Goal: Information Seeking & Learning: Learn about a topic

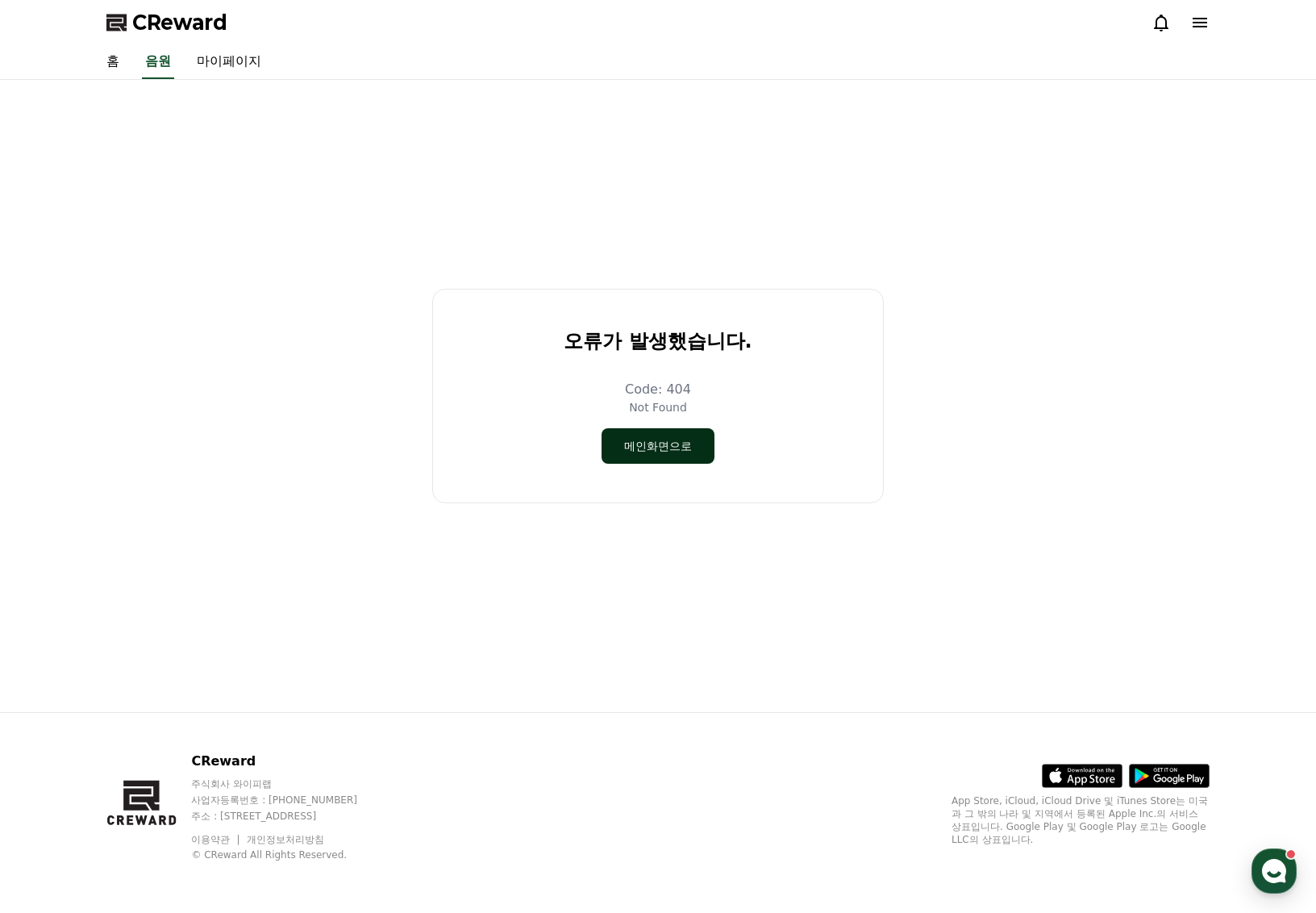
click at [652, 447] on button "메인화면으로" at bounding box center [658, 445] width 113 height 35
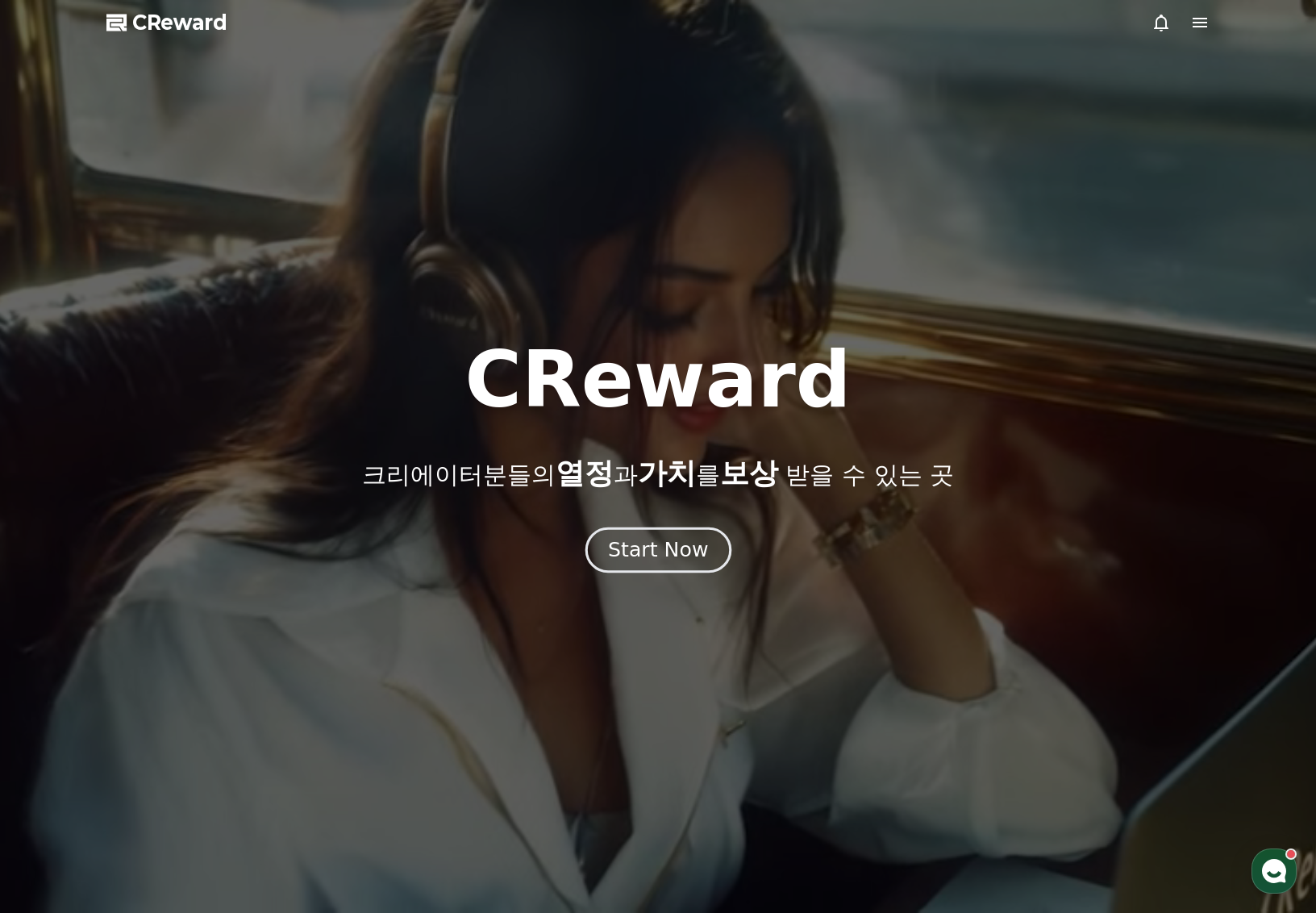
click at [641, 549] on div "Start Now" at bounding box center [658, 549] width 100 height 27
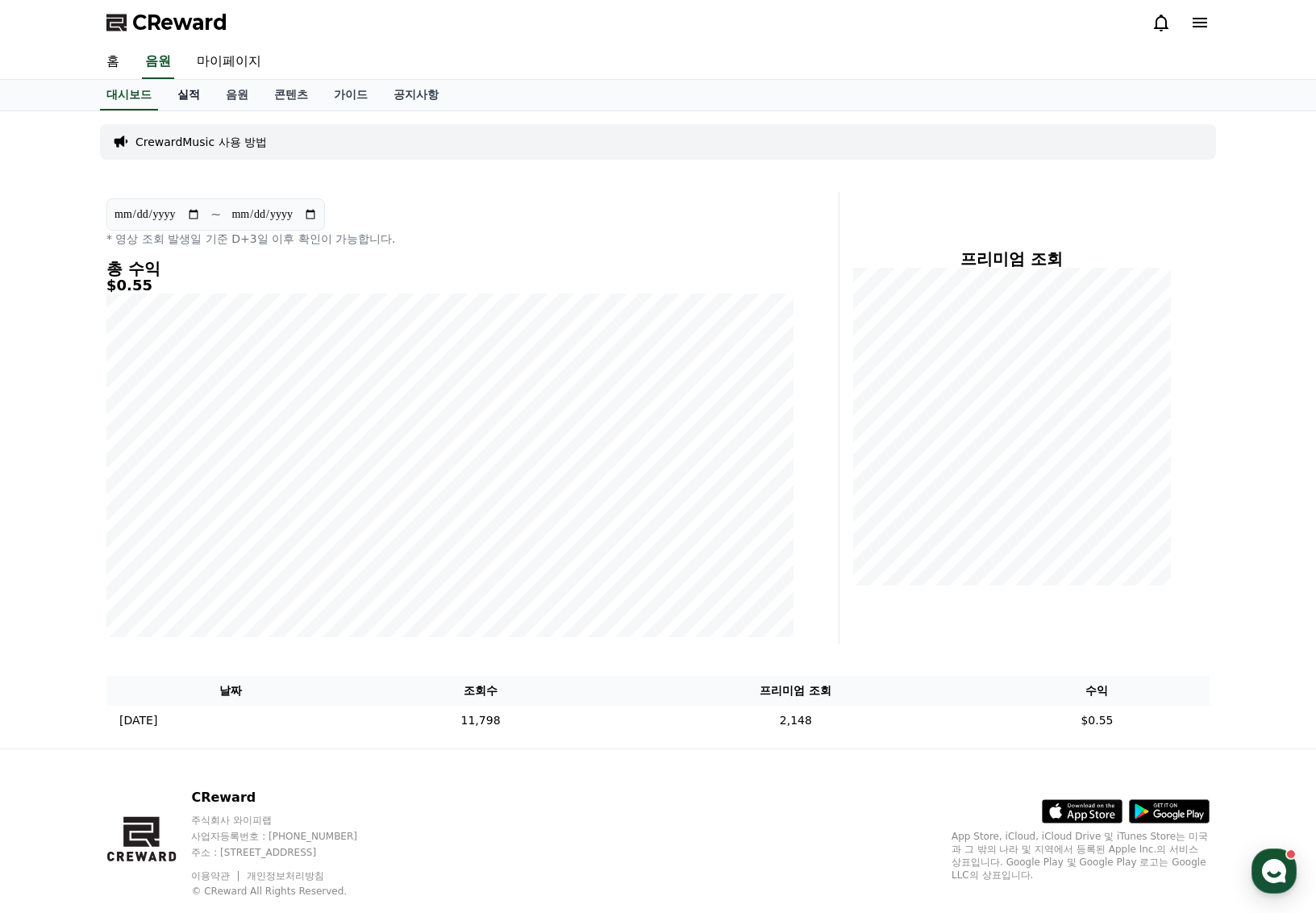
click at [183, 97] on link "실적" at bounding box center [189, 95] width 48 height 30
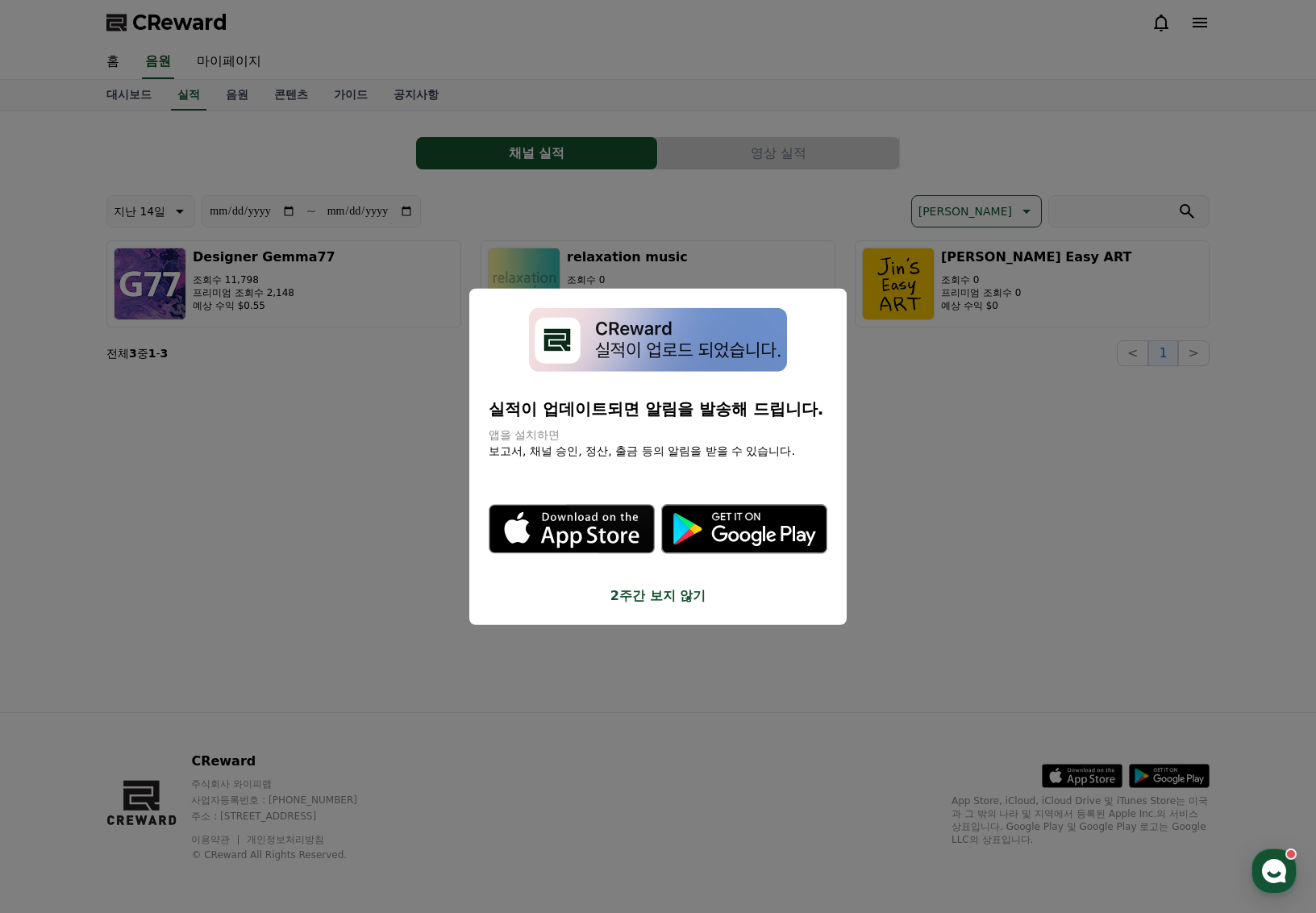
click at [654, 590] on button "2주간 보지 않기" at bounding box center [658, 595] width 339 height 19
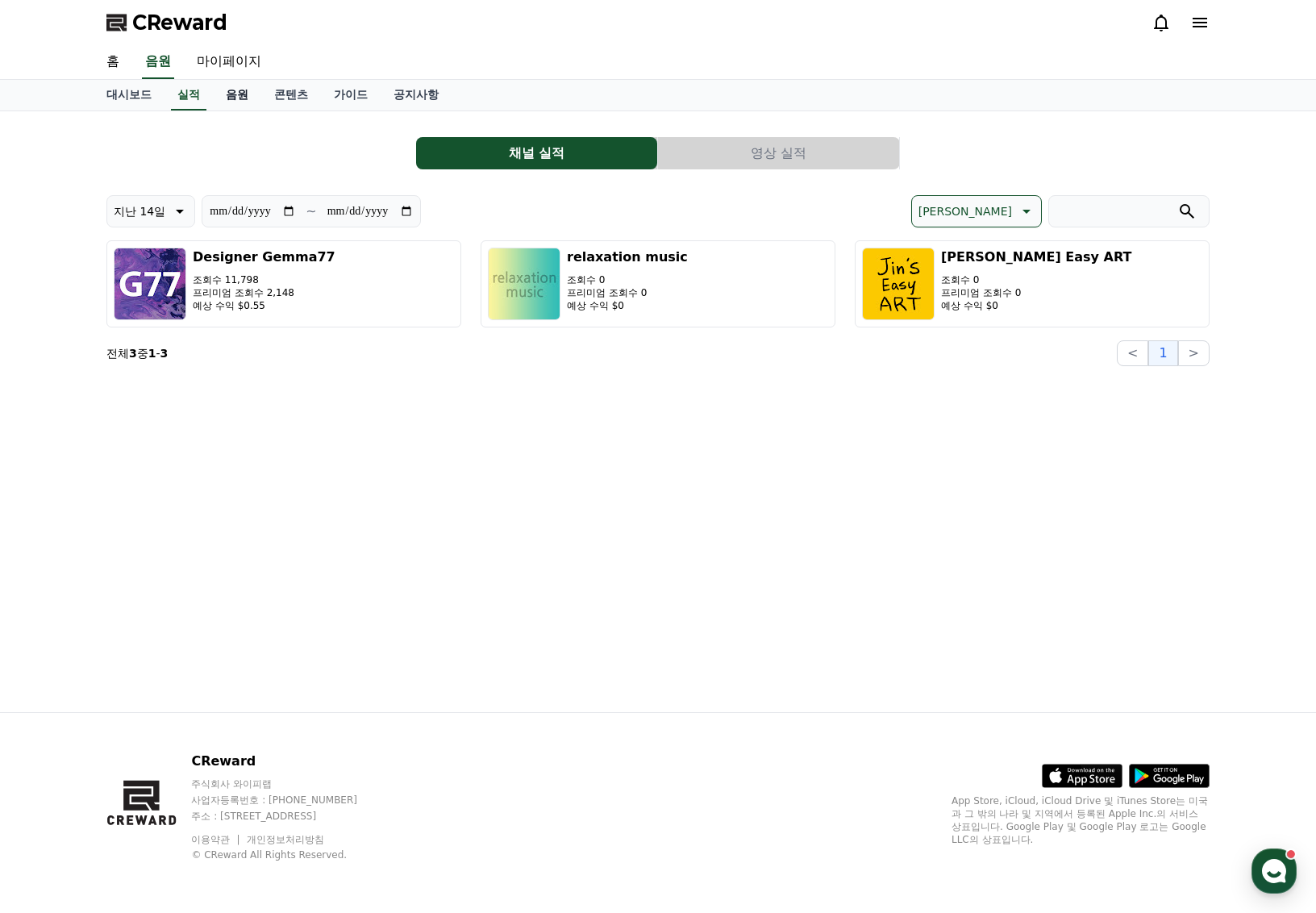
click at [227, 96] on link "음원" at bounding box center [237, 95] width 48 height 30
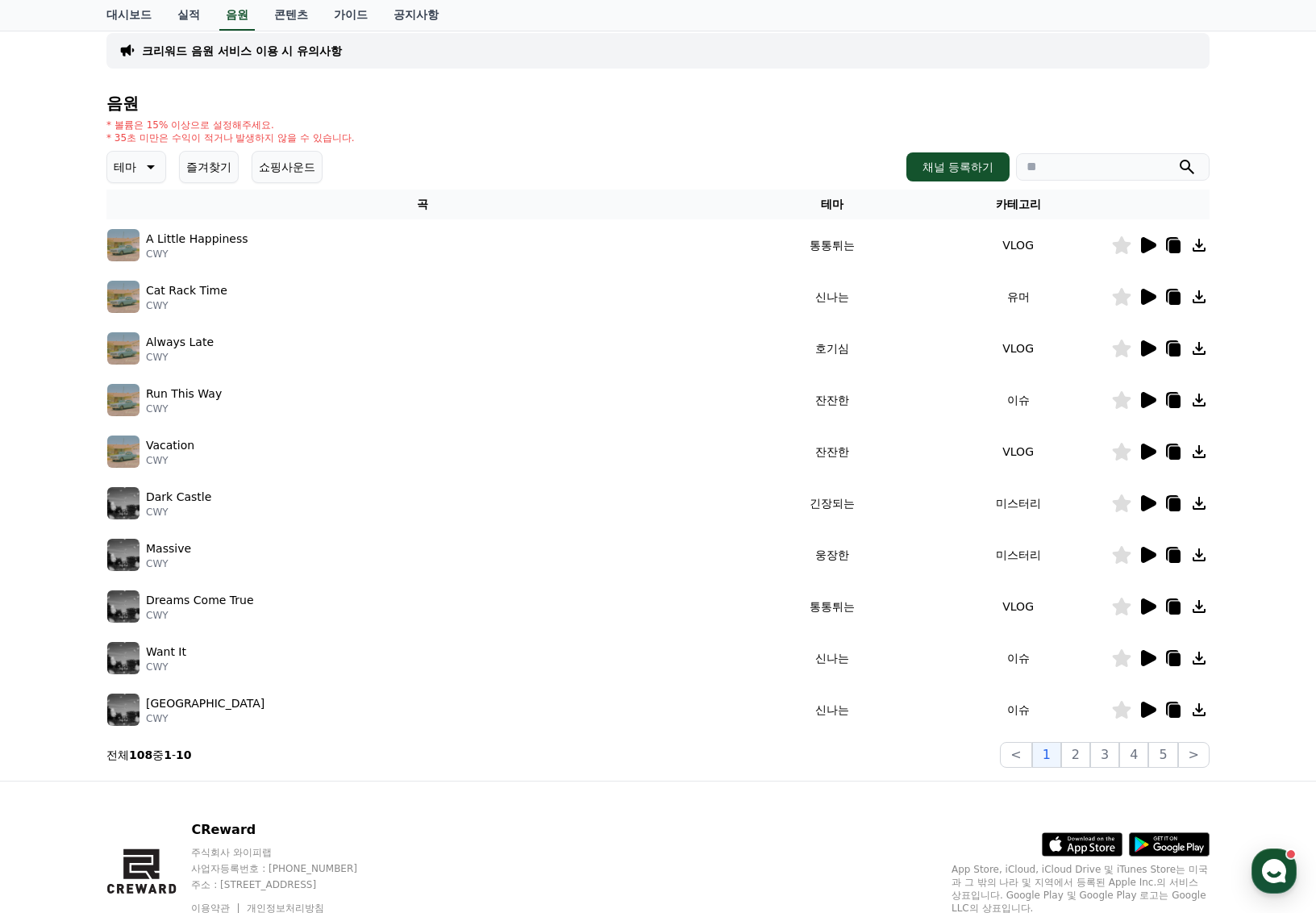
scroll to position [114, 0]
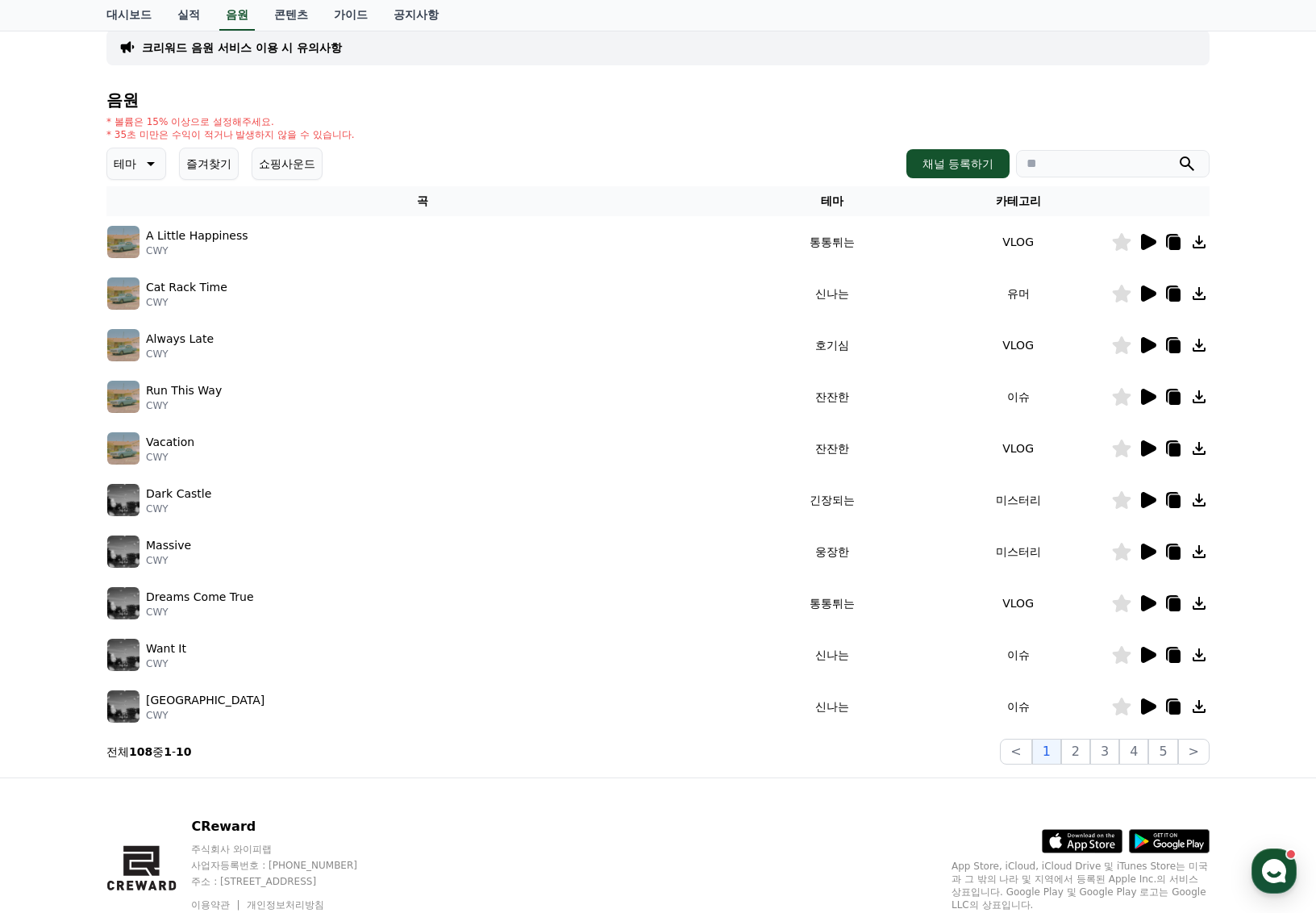
click at [163, 651] on p "Want It" at bounding box center [166, 649] width 41 height 17
click at [1174, 653] on icon at bounding box center [1175, 656] width 11 height 13
click at [1075, 752] on button "2" at bounding box center [1075, 751] width 29 height 26
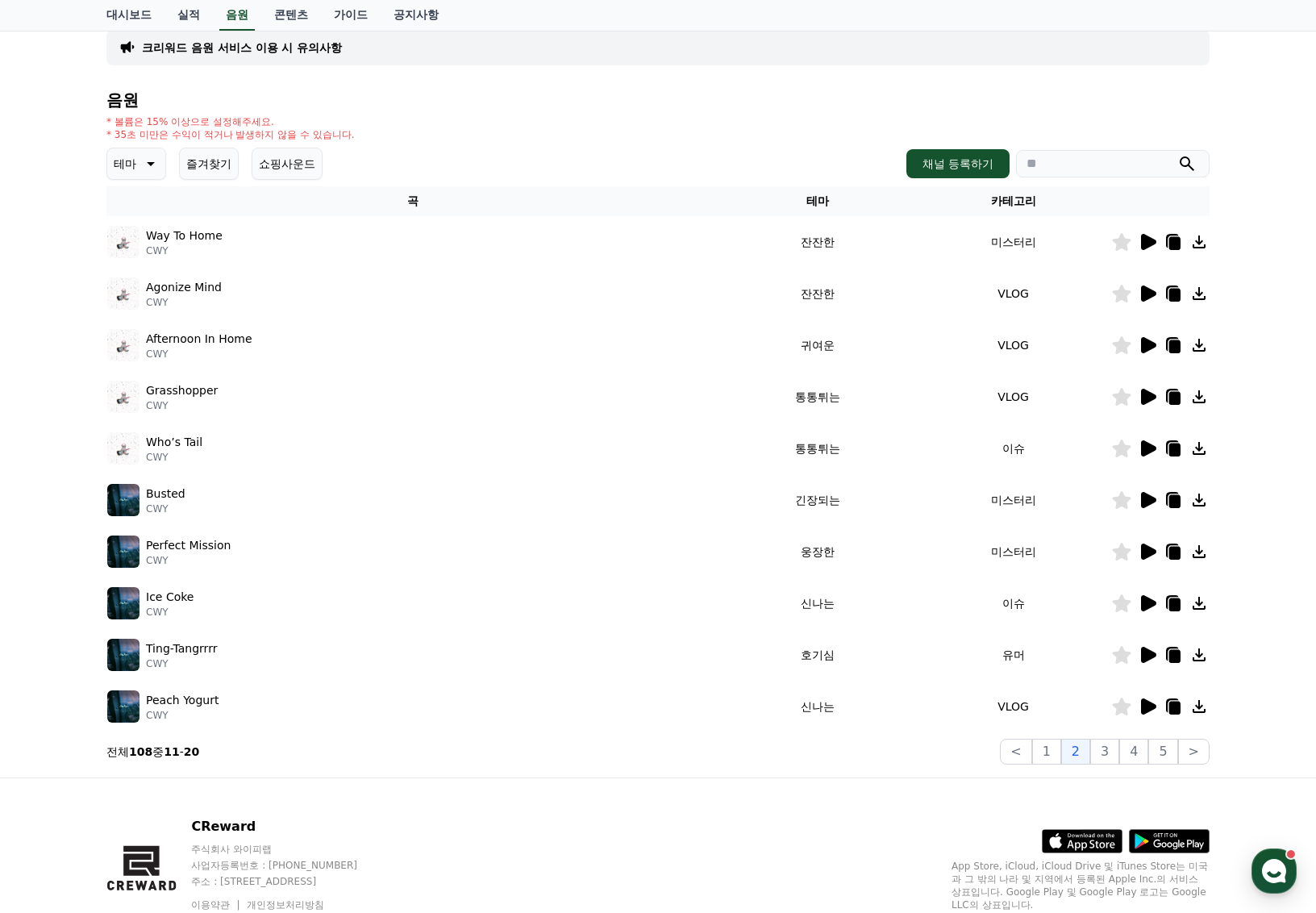
click at [1173, 550] on icon at bounding box center [1175, 553] width 11 height 13
click at [1174, 705] on icon at bounding box center [1175, 708] width 11 height 13
click at [1107, 750] on button "3" at bounding box center [1105, 751] width 29 height 26
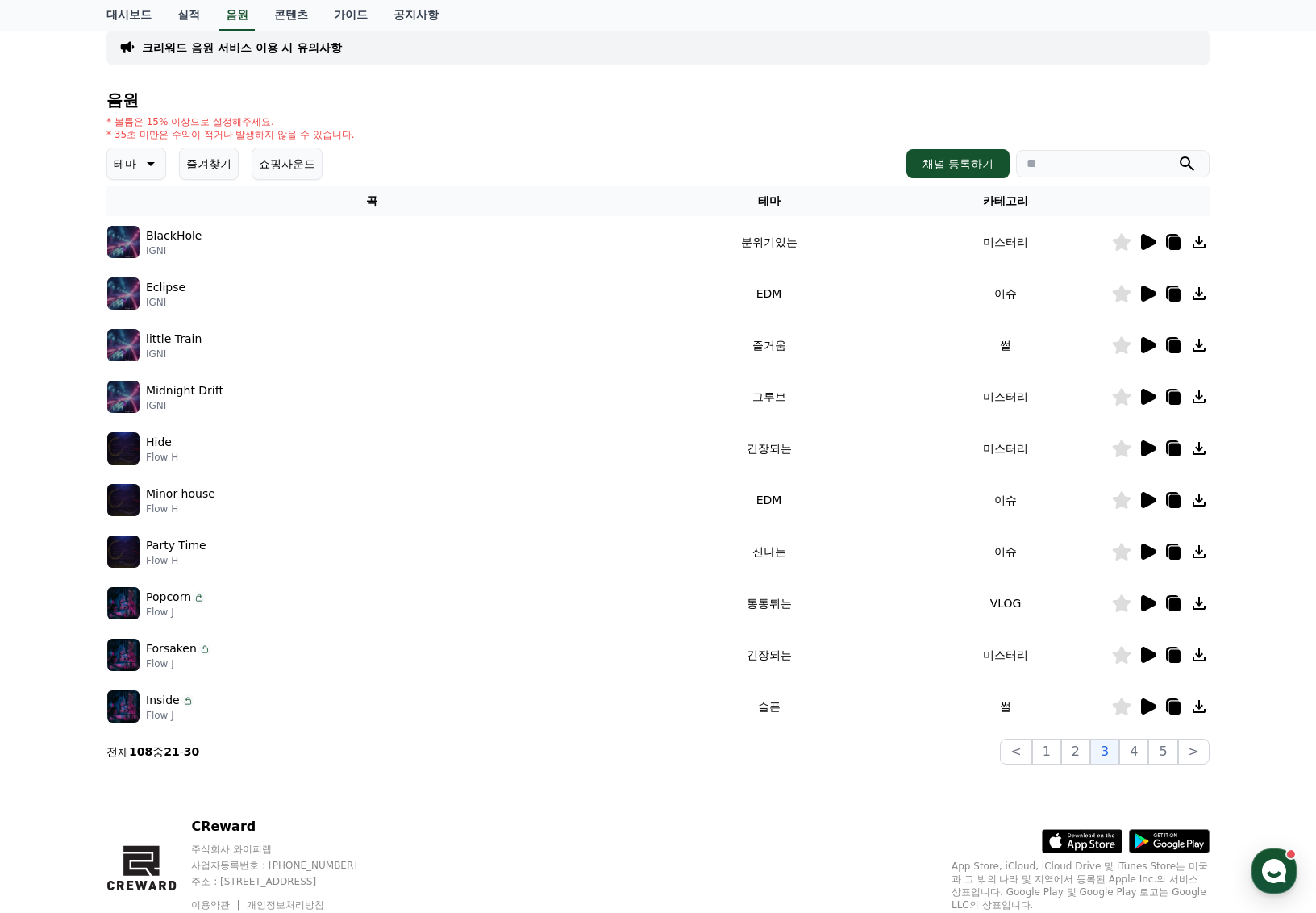
click at [1175, 342] on icon at bounding box center [1175, 347] width 11 height 13
click at [1174, 241] on icon at bounding box center [1175, 243] width 11 height 13
click at [1174, 551] on icon at bounding box center [1175, 553] width 11 height 13
